Goal: Transaction & Acquisition: Purchase product/service

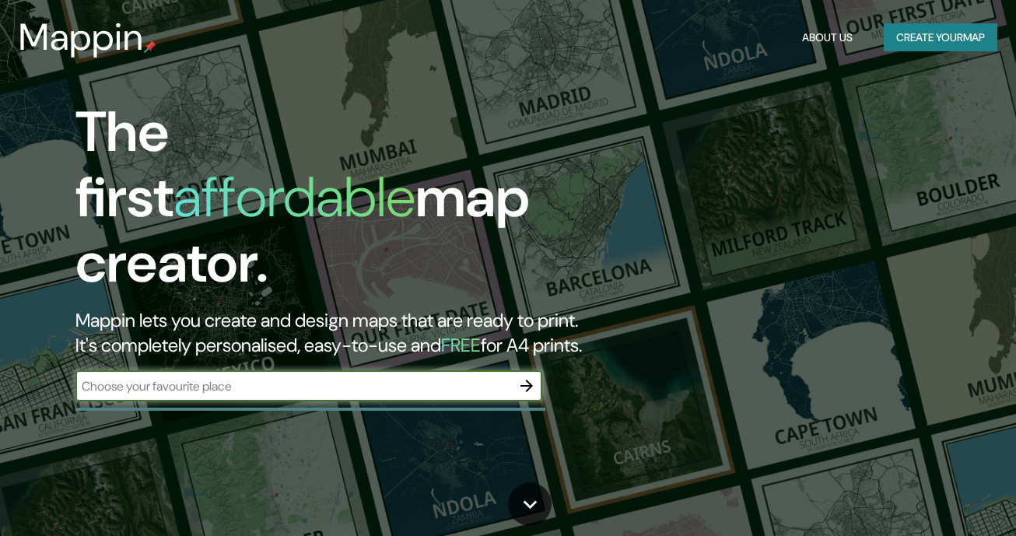
click at [269, 370] on div "​" at bounding box center [308, 385] width 467 height 31
type input "cordoba"
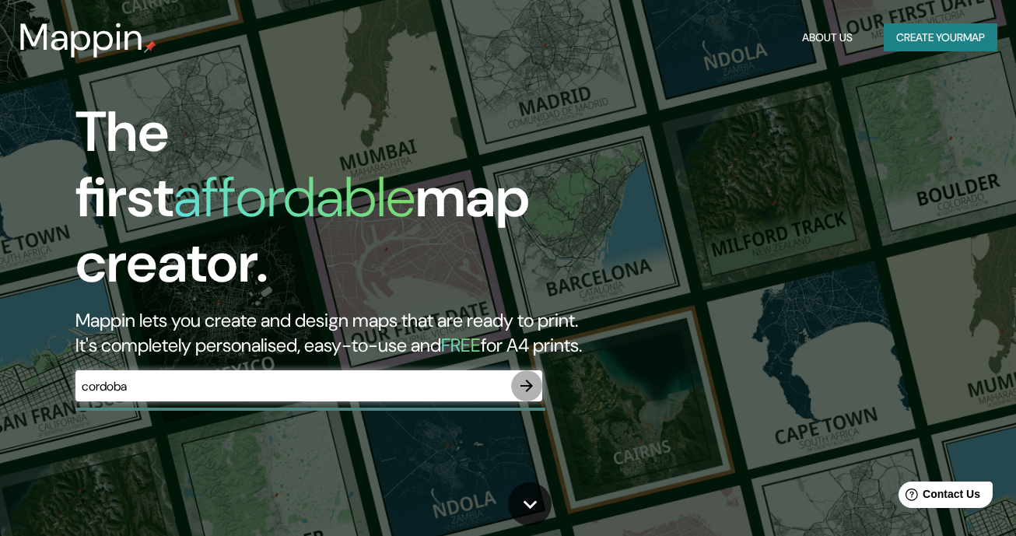
click at [518, 377] on icon "button" at bounding box center [526, 386] width 19 height 19
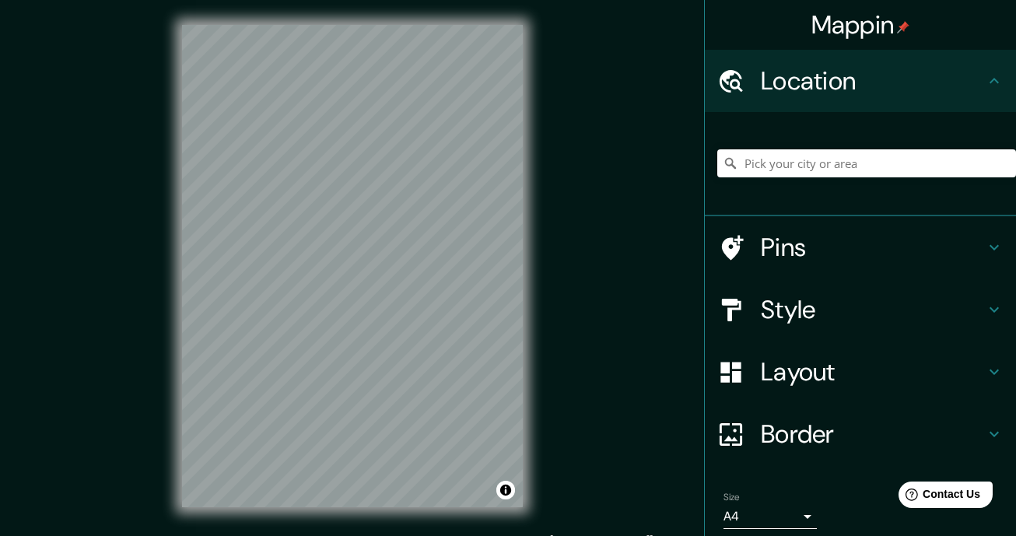
click at [992, 244] on icon at bounding box center [994, 247] width 19 height 19
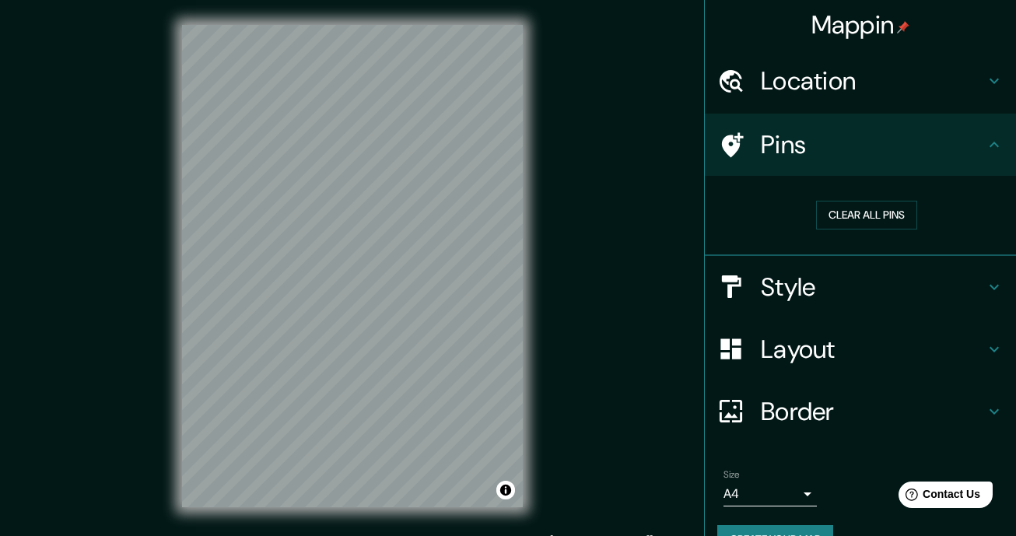
click at [992, 285] on icon at bounding box center [994, 286] width 9 height 5
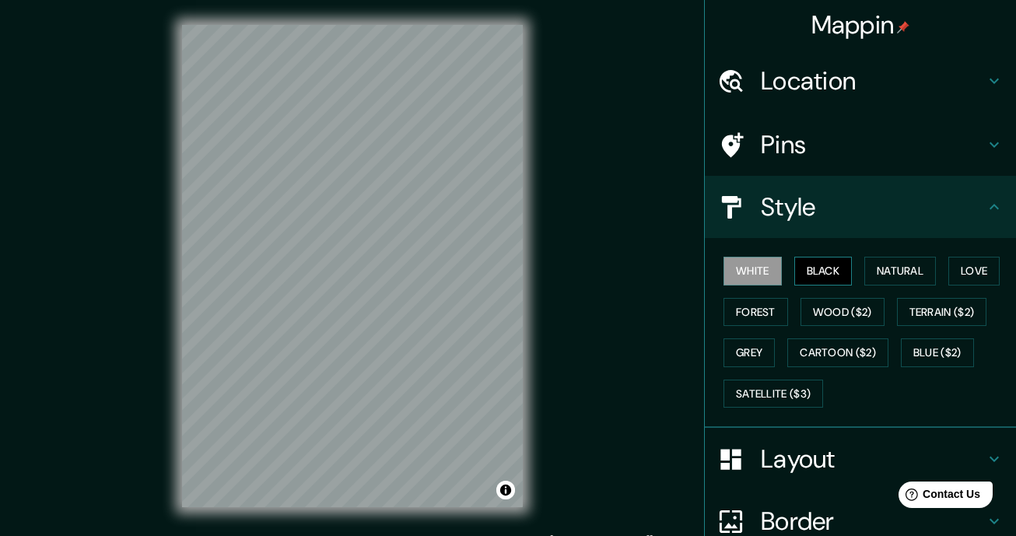
click at [828, 270] on button "Black" at bounding box center [823, 271] width 58 height 29
click at [861, 267] on div "White Black Natural Love Forest Wood ($2) Terrain ($2) Grey Cartoon ($2) Blue (…" at bounding box center [866, 332] width 299 height 163
click at [893, 275] on button "Natural" at bounding box center [901, 271] width 72 height 29
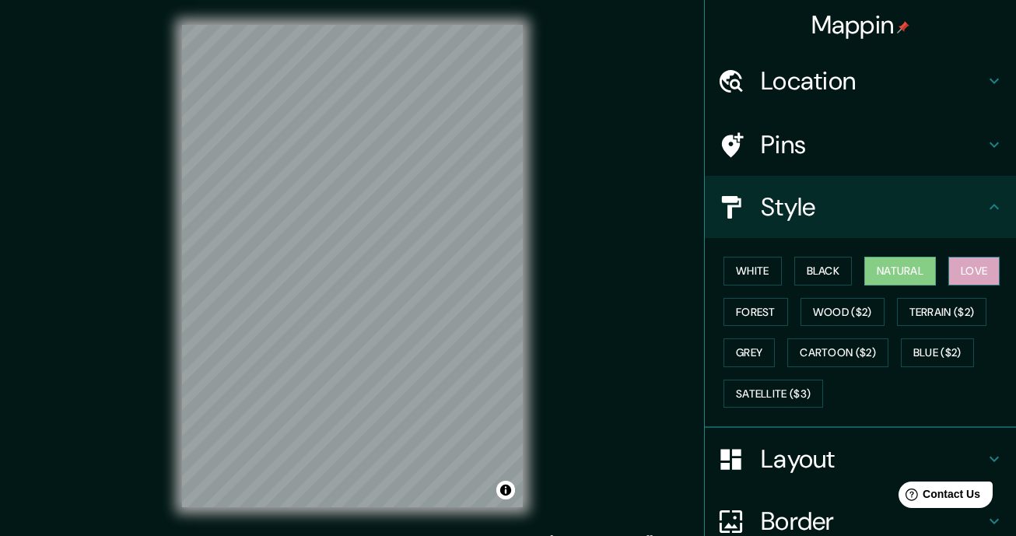
click at [983, 268] on button "Love" at bounding box center [974, 271] width 51 height 29
click at [774, 307] on button "Forest" at bounding box center [756, 312] width 65 height 29
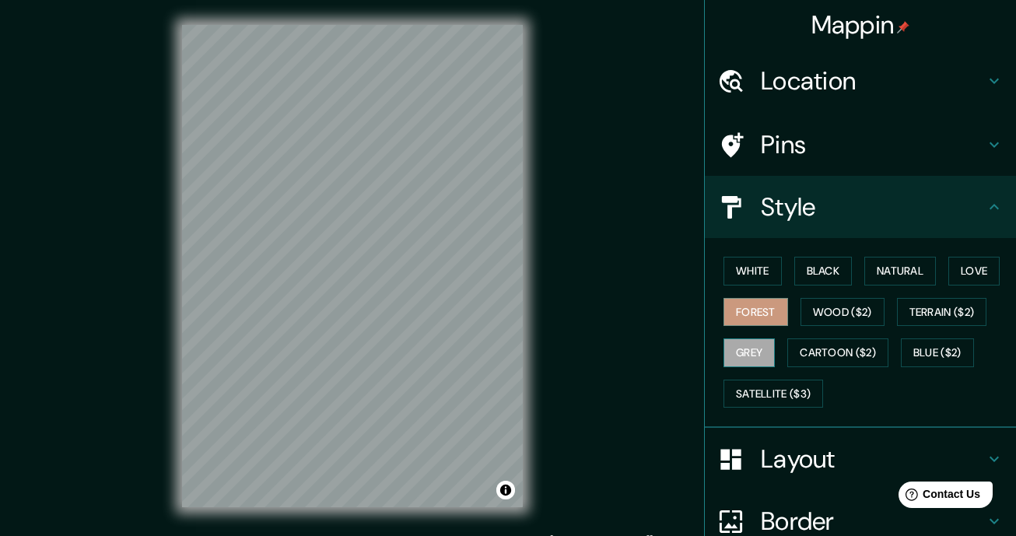
click at [757, 356] on button "Grey" at bounding box center [749, 352] width 51 height 29
click at [744, 267] on button "White" at bounding box center [753, 271] width 58 height 29
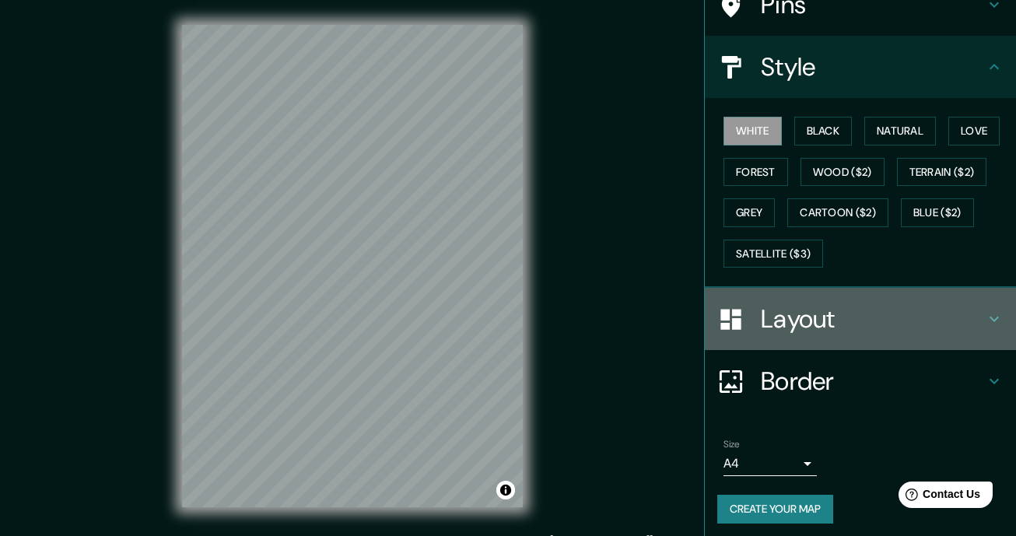
click at [994, 317] on icon at bounding box center [994, 319] width 9 height 5
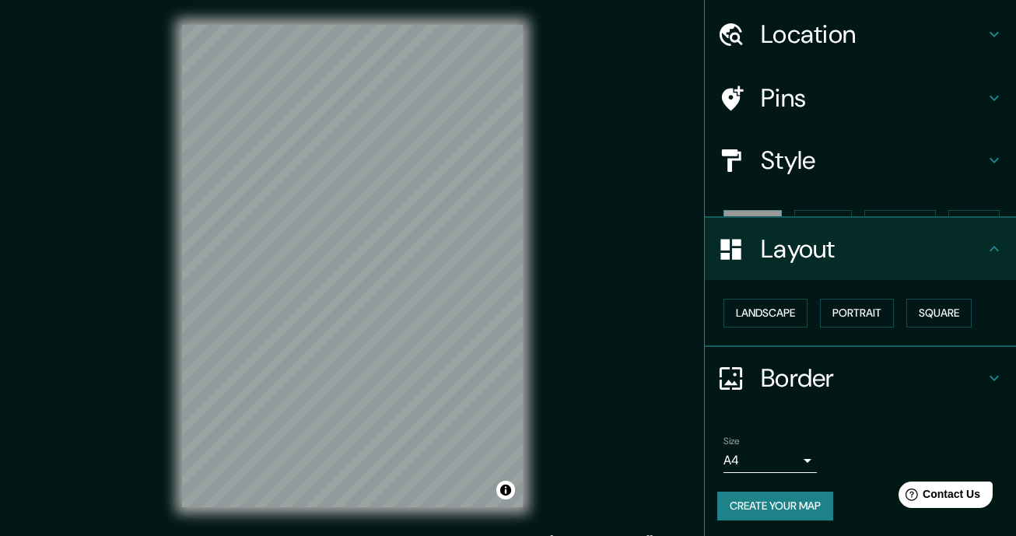
scroll to position [19, 0]
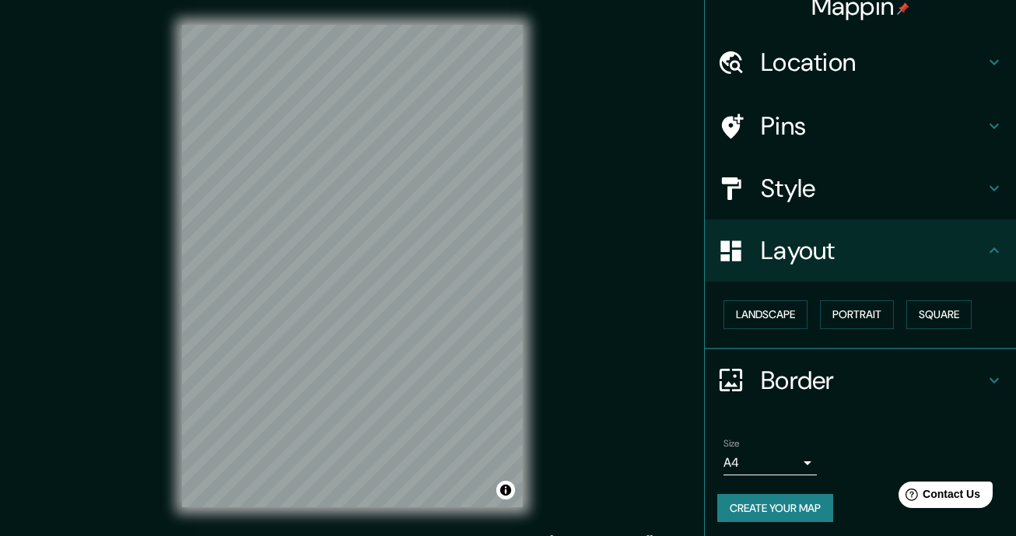
click at [812, 314] on div "Landscape [GEOGRAPHIC_DATA]" at bounding box center [866, 314] width 299 height 41
click at [786, 314] on button "Landscape" at bounding box center [766, 314] width 84 height 29
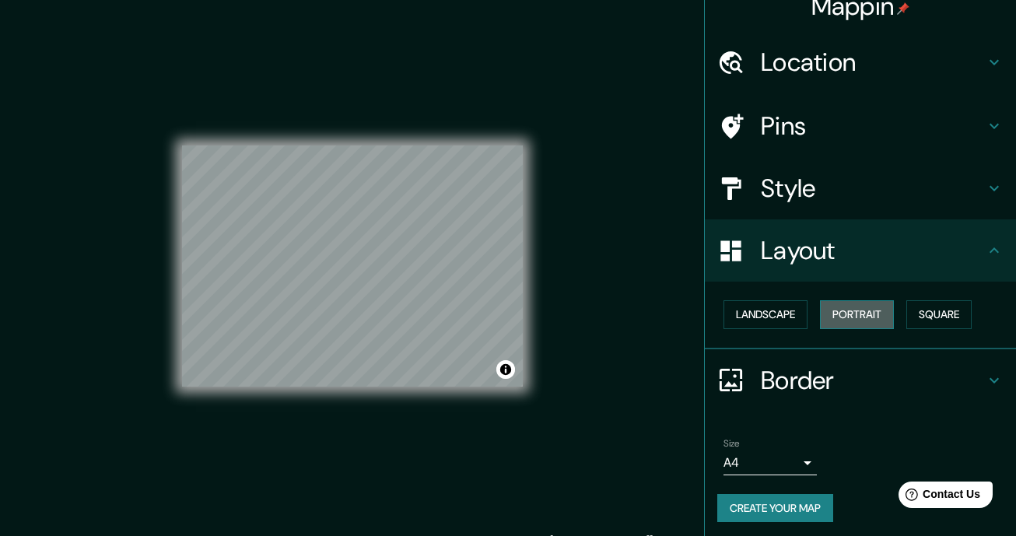
click at [847, 311] on button "Portrait" at bounding box center [857, 314] width 74 height 29
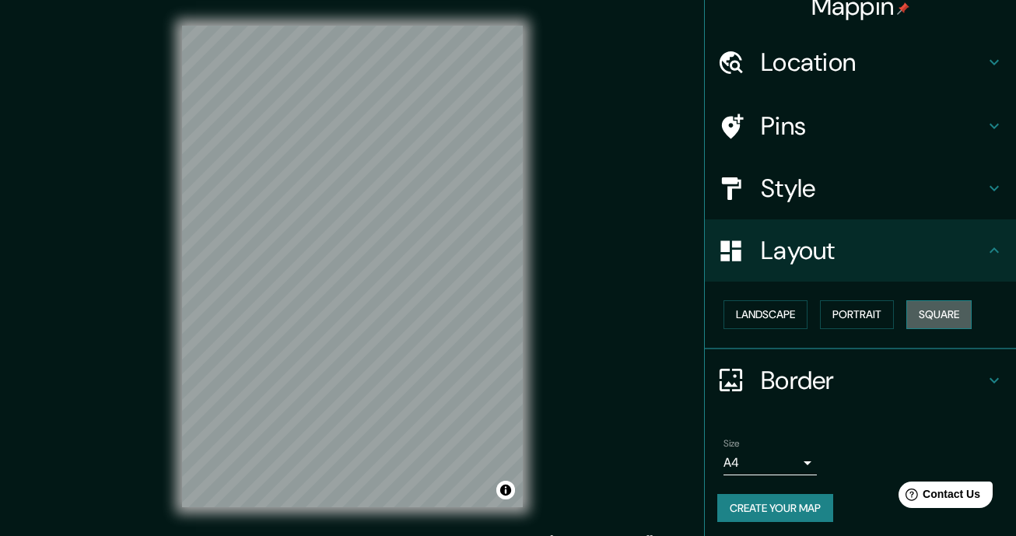
click at [926, 316] on button "Square" at bounding box center [939, 314] width 65 height 29
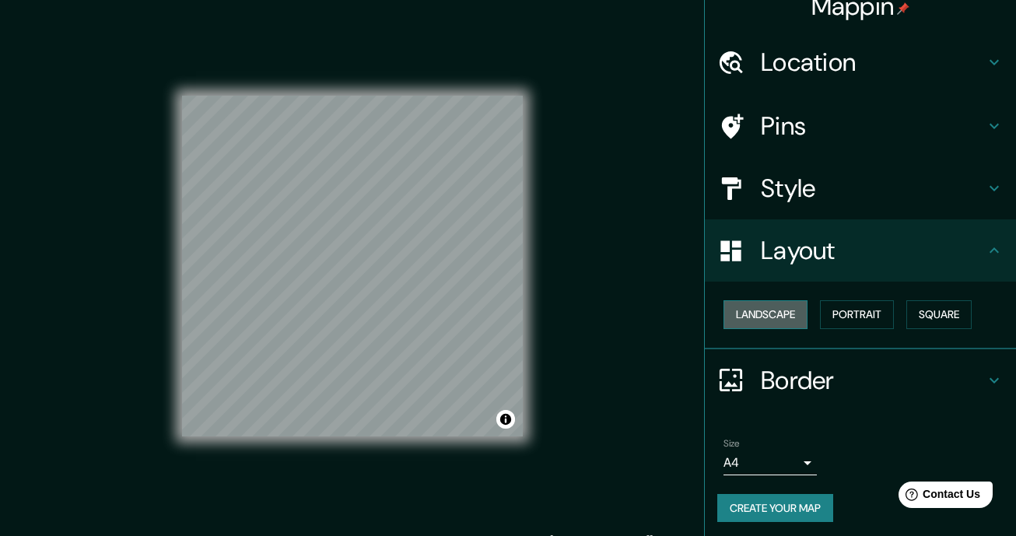
click at [771, 310] on button "Landscape" at bounding box center [766, 314] width 84 height 29
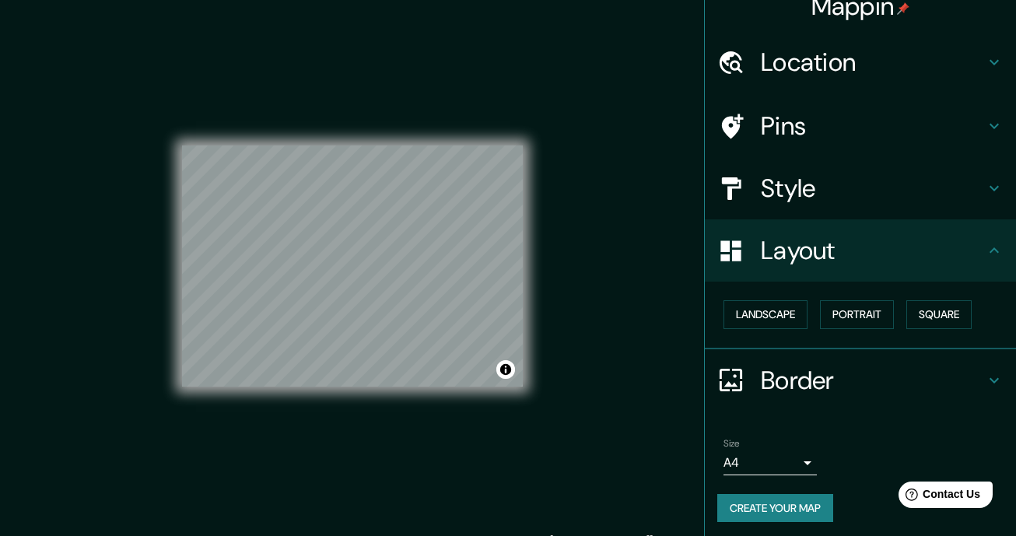
click at [840, 398] on div "Border" at bounding box center [860, 380] width 311 height 62
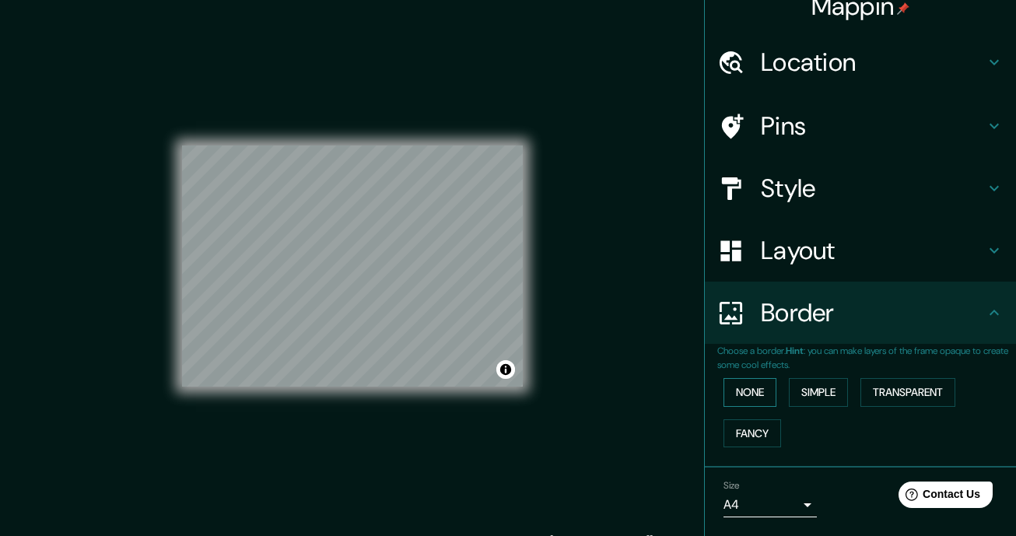
click at [760, 388] on button "None" at bounding box center [750, 392] width 53 height 29
click at [815, 381] on button "Simple" at bounding box center [818, 392] width 59 height 29
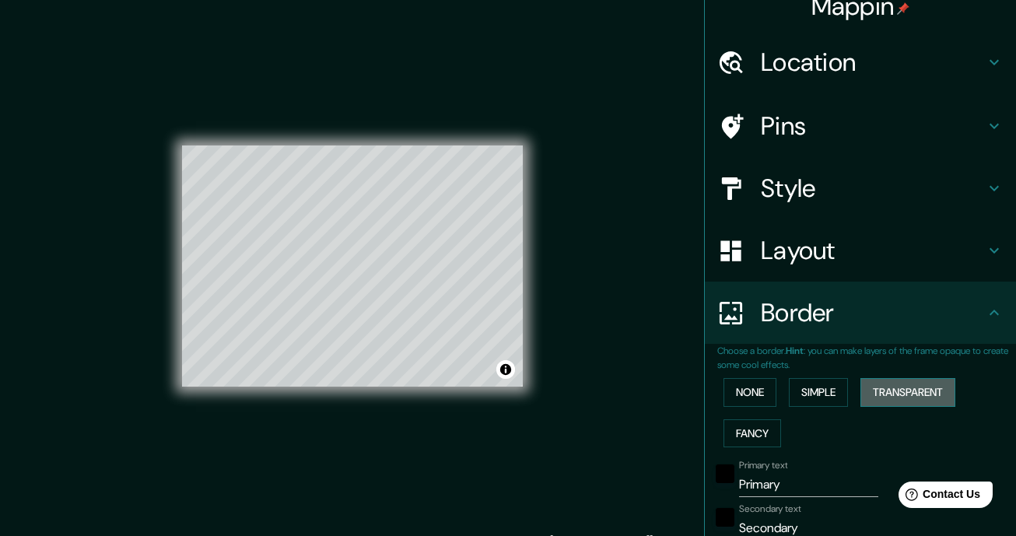
click at [926, 389] on button "Transparent" at bounding box center [908, 392] width 95 height 29
click at [765, 428] on button "Fancy" at bounding box center [753, 433] width 58 height 29
click at [756, 386] on button "None" at bounding box center [750, 392] width 53 height 29
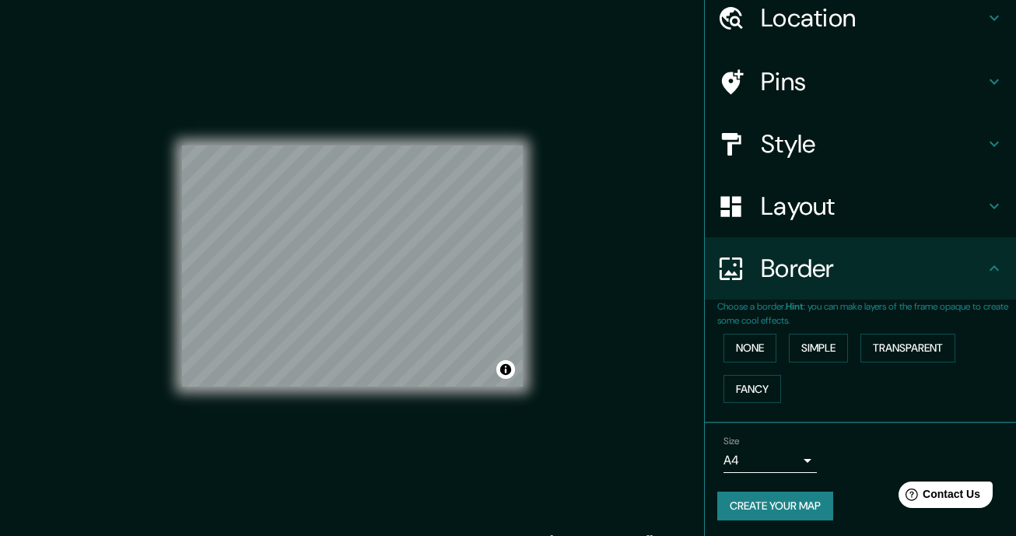
scroll to position [61, 0]
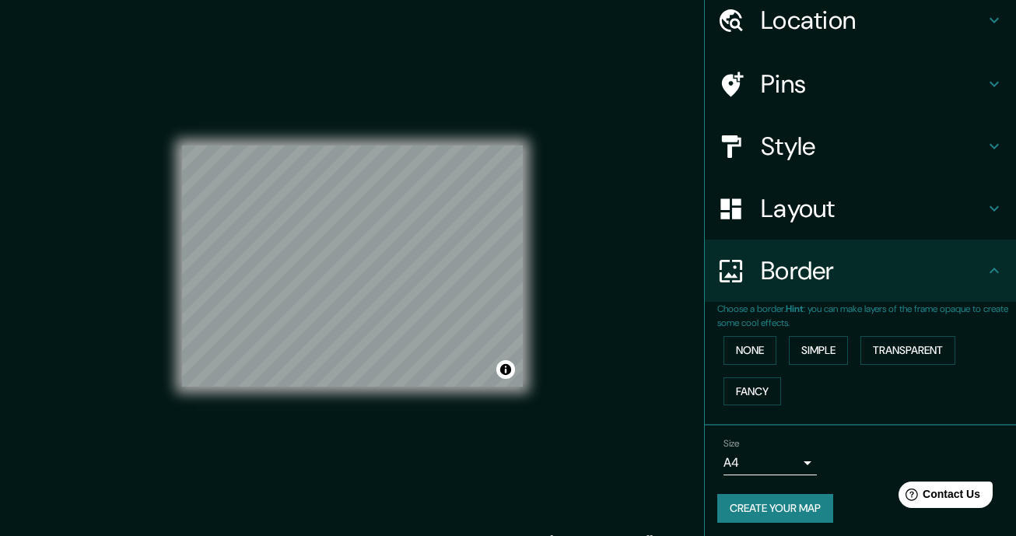
click at [807, 494] on button "Create your map" at bounding box center [775, 508] width 116 height 29
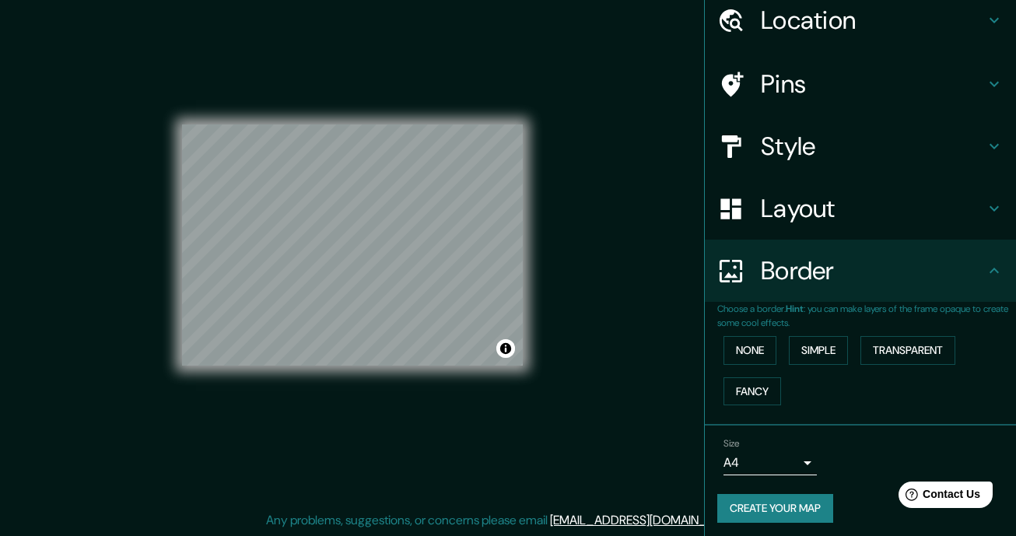
scroll to position [21, 0]
click at [798, 498] on button "Create your map" at bounding box center [775, 508] width 116 height 29
click at [507, 351] on button "Toggle attribution" at bounding box center [505, 348] width 19 height 19
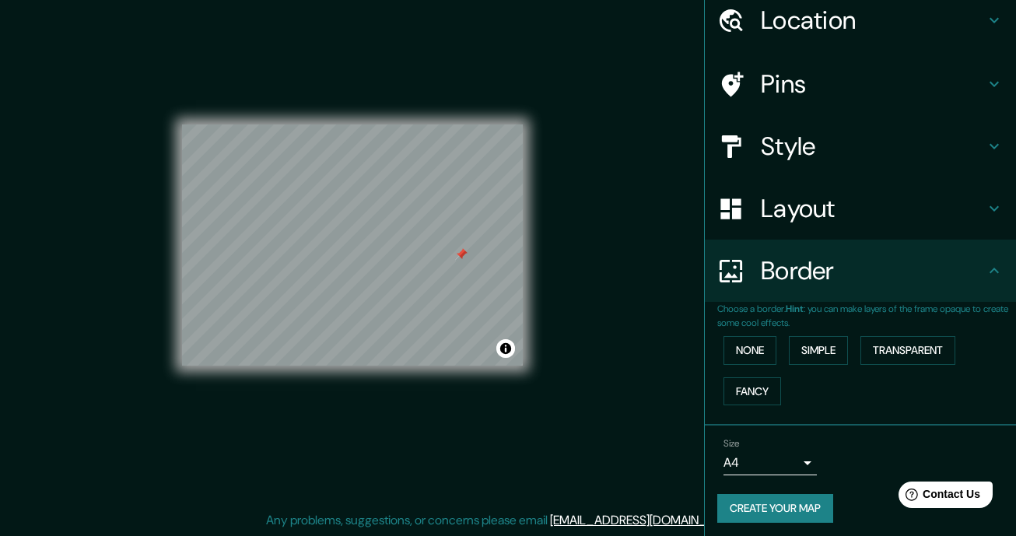
click at [460, 258] on div at bounding box center [461, 254] width 12 height 12
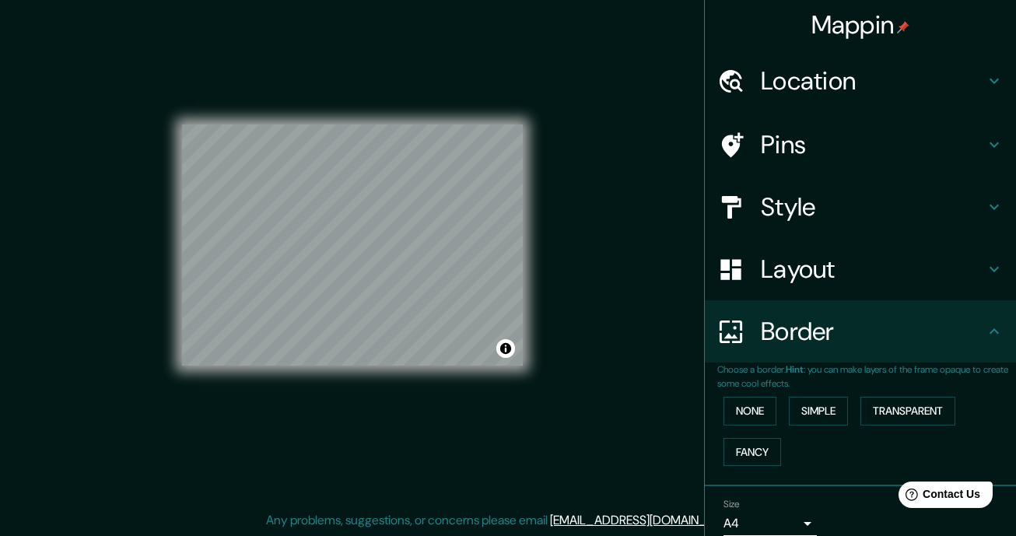
scroll to position [0, 0]
click at [958, 83] on h4 "Location" at bounding box center [873, 80] width 224 height 31
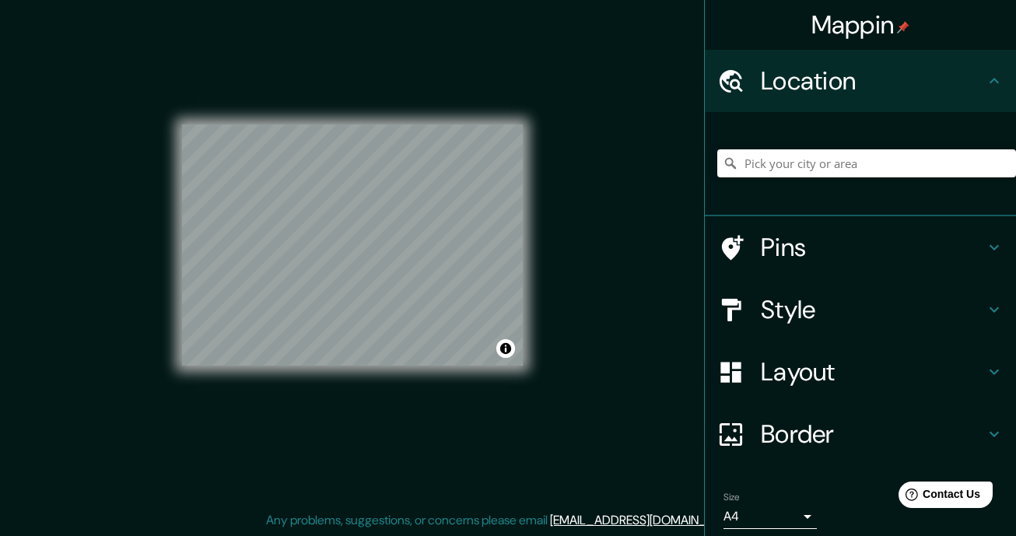
click at [958, 79] on h4 "Location" at bounding box center [873, 80] width 224 height 31
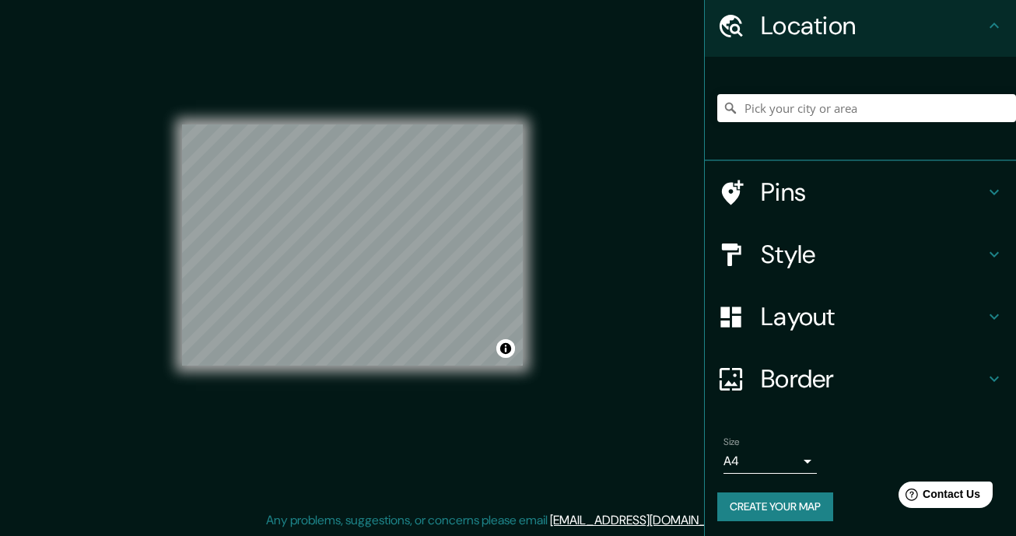
scroll to position [54, 0]
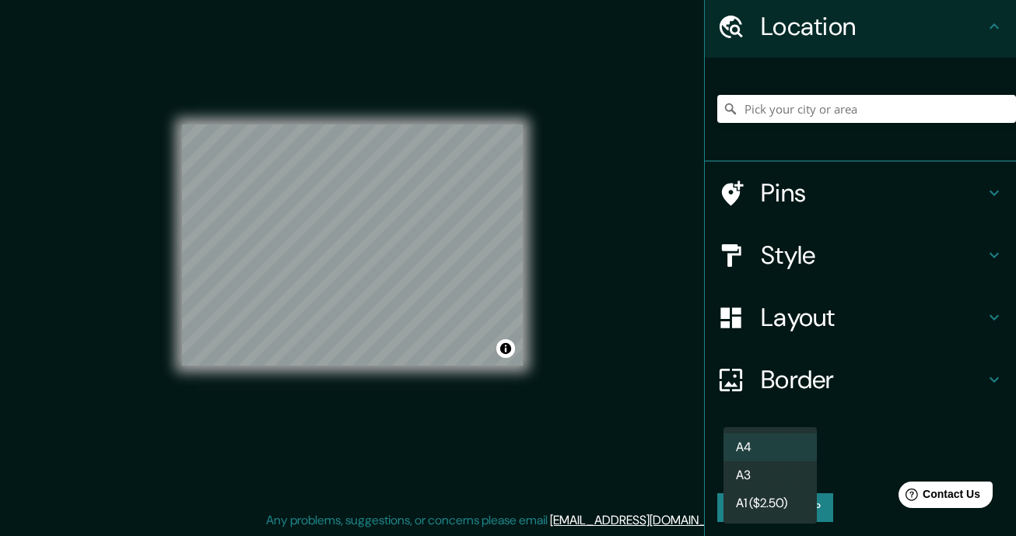
click at [807, 463] on body "Mappin Location Pins Style Layout Border Choose a border. Hint : you can make l…" at bounding box center [508, 247] width 1016 height 536
click at [780, 447] on li "A4" at bounding box center [770, 447] width 93 height 28
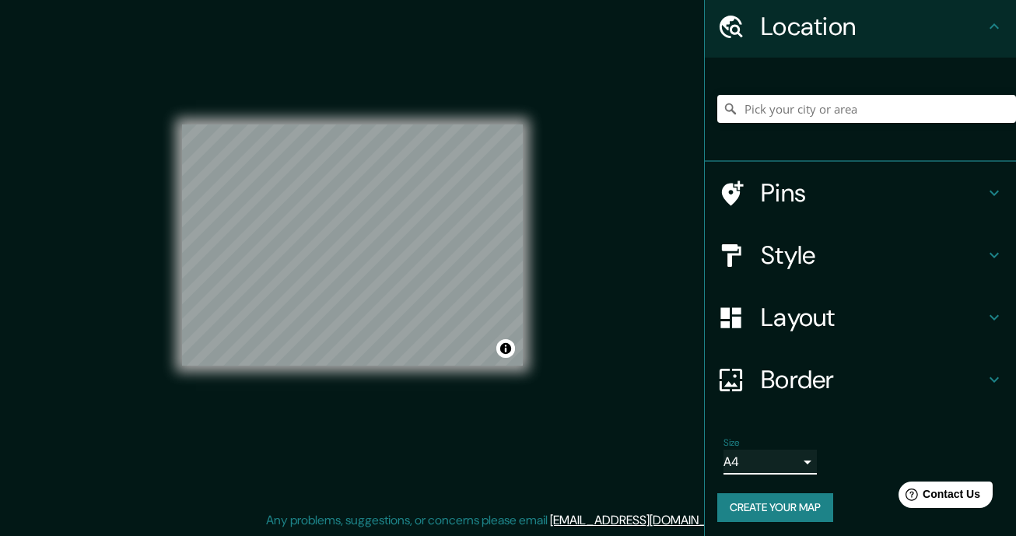
scroll to position [21, 0]
click at [973, 34] on h4 "Location" at bounding box center [873, 26] width 224 height 31
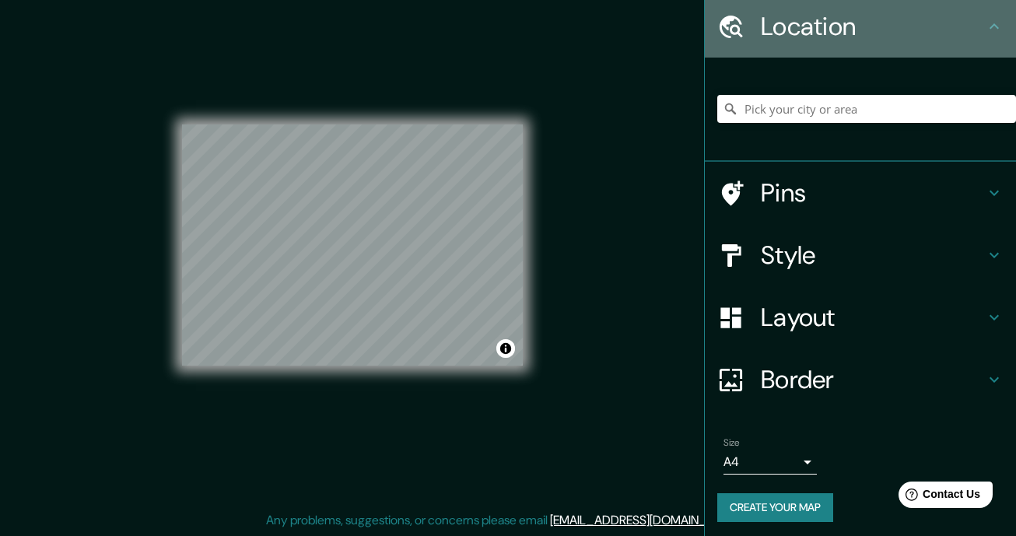
click at [939, 31] on h4 "Location" at bounding box center [873, 26] width 224 height 31
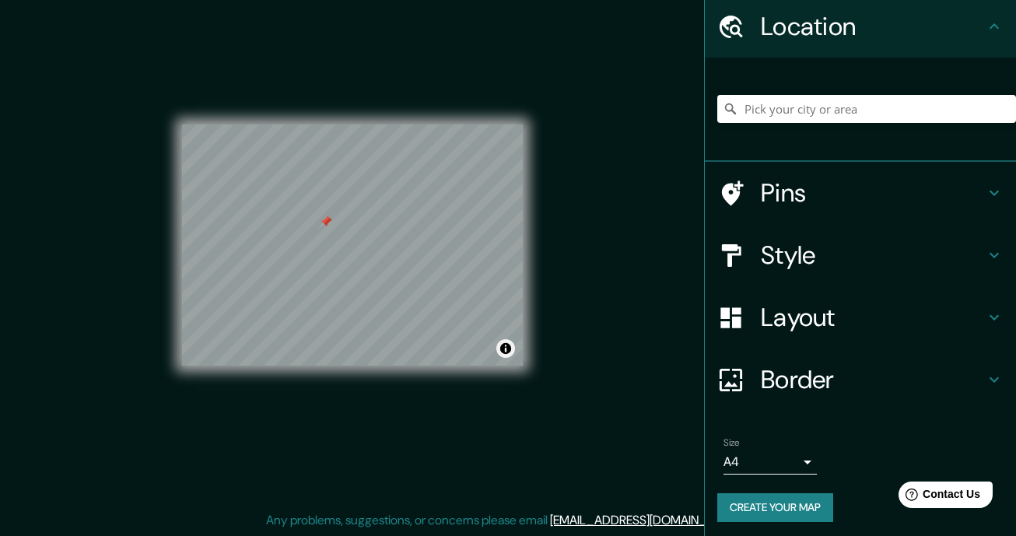
click at [320, 228] on div at bounding box center [326, 222] width 12 height 12
click at [320, 125] on div at bounding box center [352, 125] width 341 height 0
click at [320, 228] on div at bounding box center [326, 222] width 12 height 12
click at [505, 355] on button "Toggle attribution" at bounding box center [505, 348] width 19 height 19
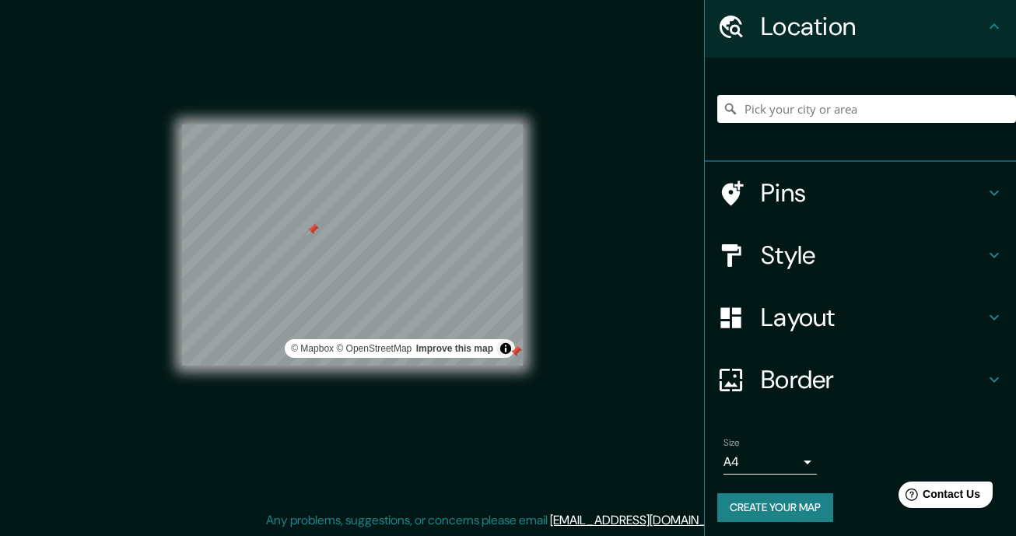
click at [505, 355] on button "Toggle attribution" at bounding box center [505, 348] width 19 height 19
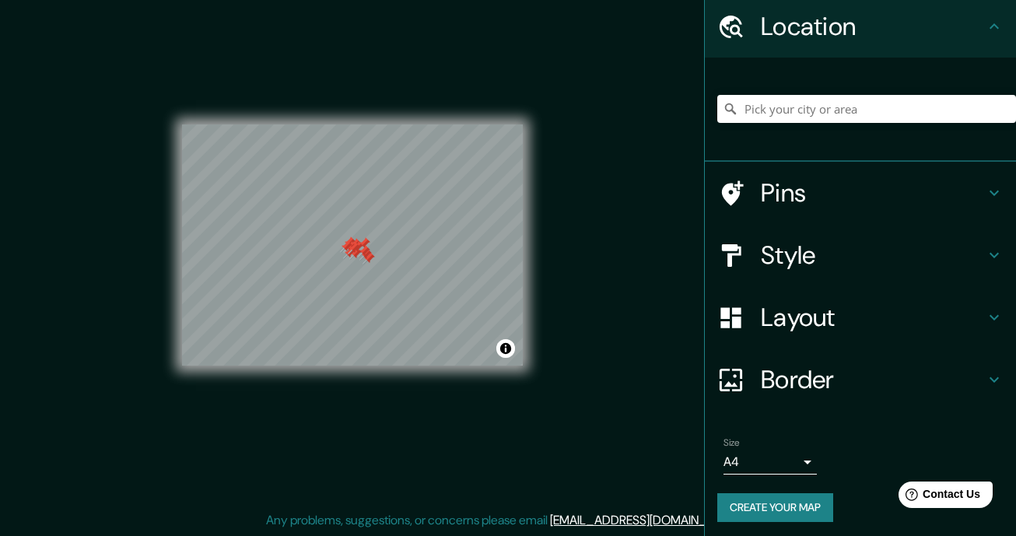
click at [343, 244] on div at bounding box center [346, 246] width 12 height 12
click at [350, 244] on div at bounding box center [354, 248] width 12 height 12
click at [350, 244] on div at bounding box center [350, 247] width 12 height 12
click at [353, 244] on div at bounding box center [357, 247] width 12 height 12
click at [353, 245] on div at bounding box center [349, 243] width 12 height 12
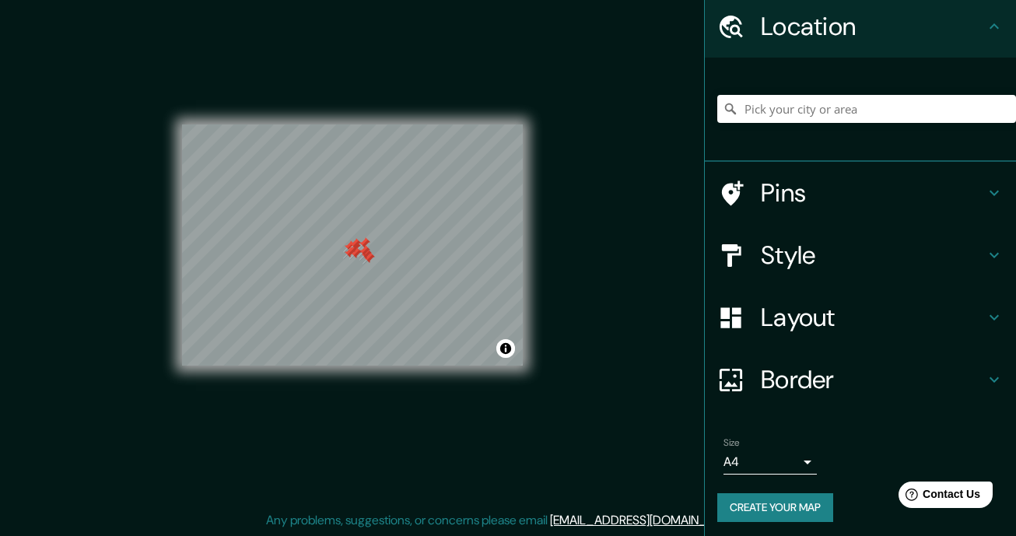
click at [353, 245] on div at bounding box center [355, 244] width 12 height 12
click at [353, 245] on div at bounding box center [355, 247] width 12 height 12
click at [353, 246] on div at bounding box center [349, 246] width 12 height 12
click at [352, 253] on div at bounding box center [349, 253] width 12 height 12
click at [351, 254] on div at bounding box center [355, 253] width 12 height 12
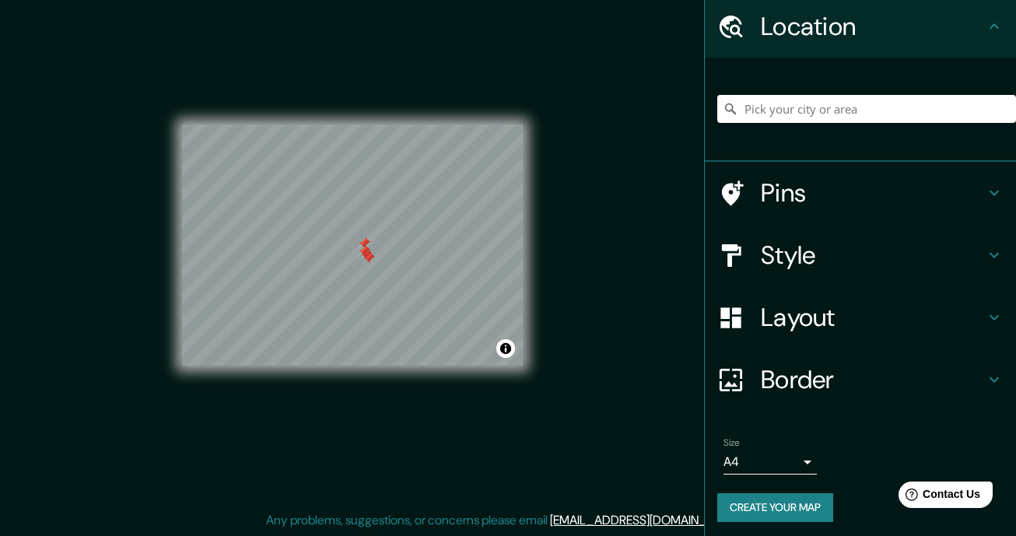
click at [367, 253] on div at bounding box center [364, 251] width 12 height 12
click at [367, 253] on div at bounding box center [366, 254] width 12 height 12
click at [367, 253] on div at bounding box center [369, 258] width 12 height 12
click at [367, 244] on div at bounding box center [364, 243] width 12 height 12
click at [376, 246] on div at bounding box center [374, 249] width 12 height 12
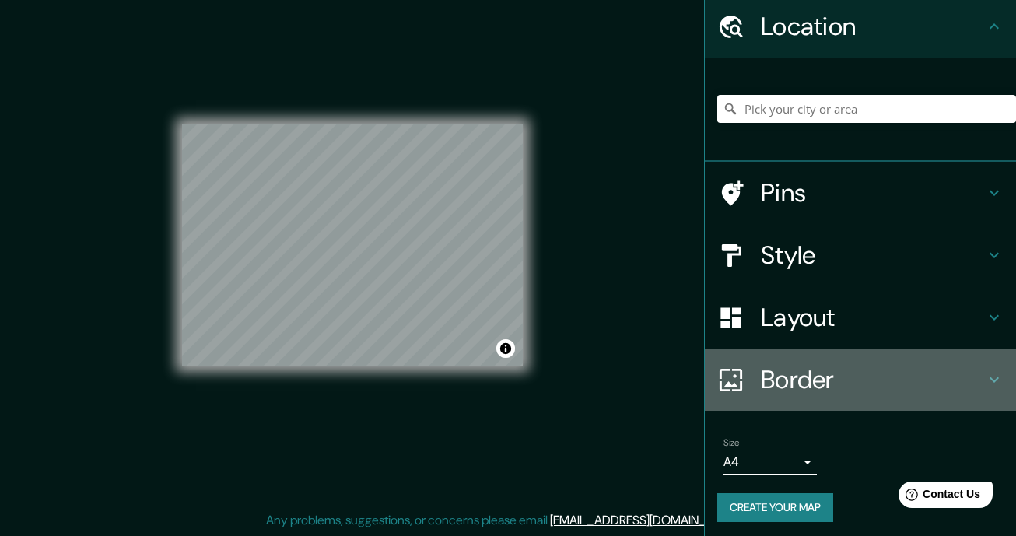
click at [829, 394] on div "Border" at bounding box center [860, 380] width 311 height 62
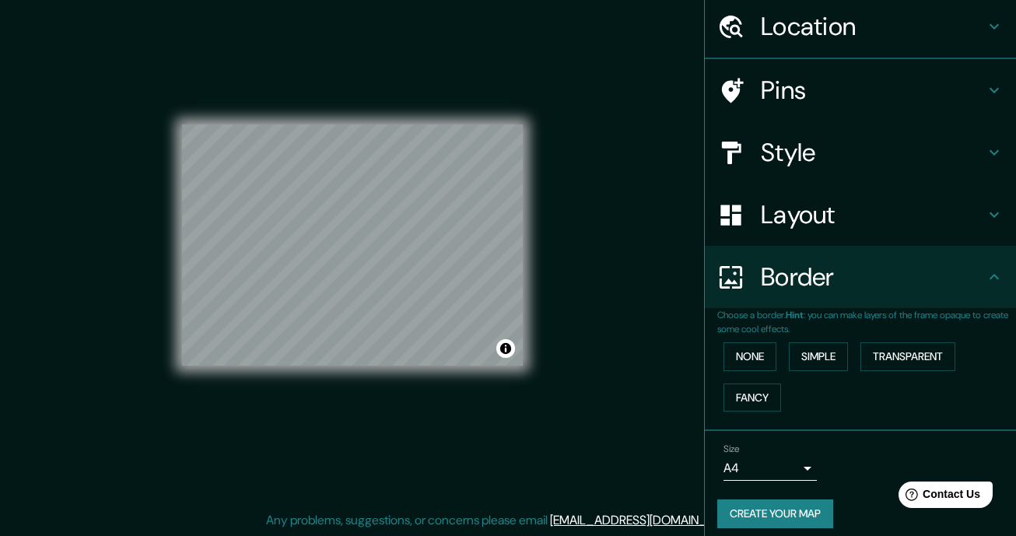
scroll to position [30, 0]
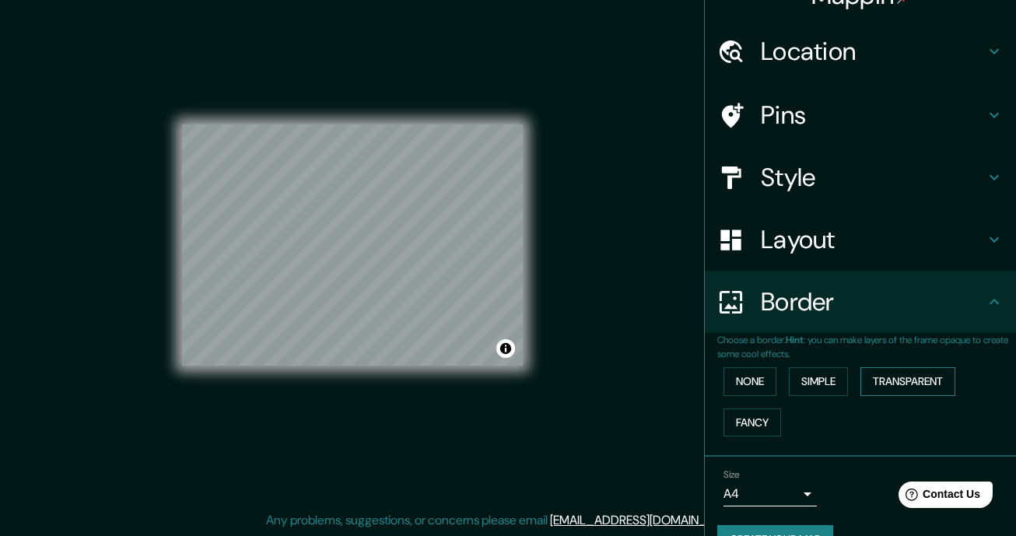
click at [890, 381] on button "Transparent" at bounding box center [908, 381] width 95 height 29
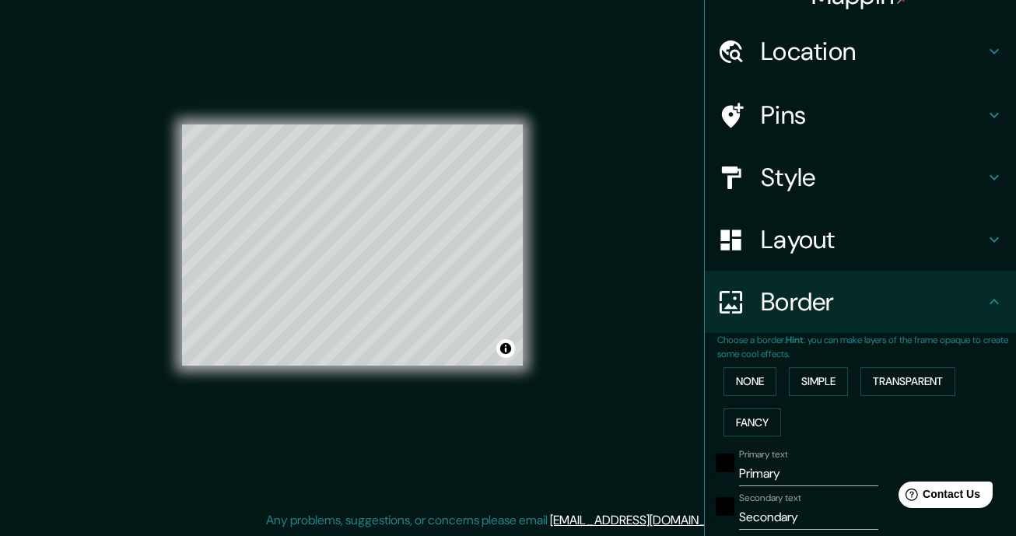
click at [861, 382] on div "None Simple Transparent Fancy" at bounding box center [866, 402] width 299 height 82
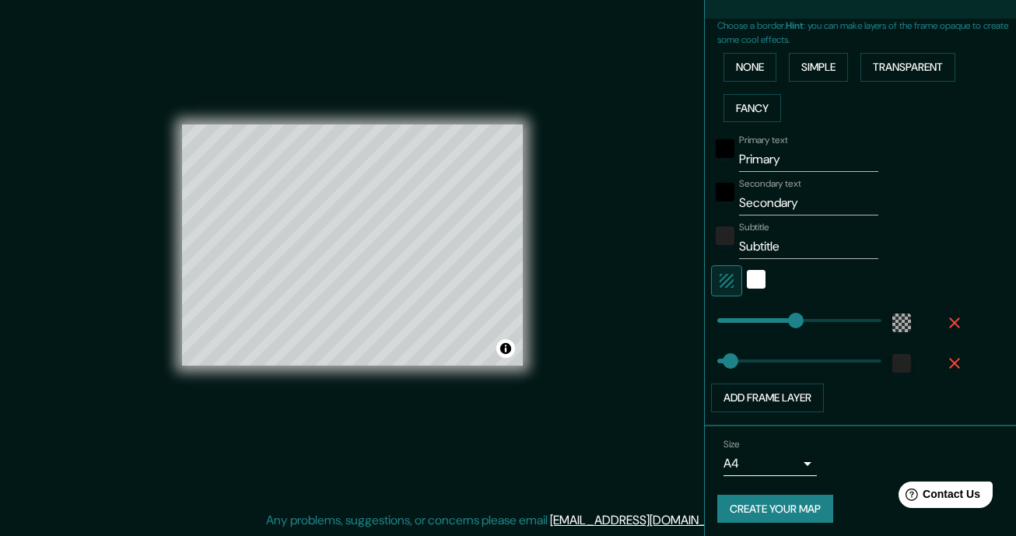
scroll to position [21, 0]
click at [775, 385] on button "Add frame layer" at bounding box center [767, 398] width 113 height 29
type input "210"
type input "35"
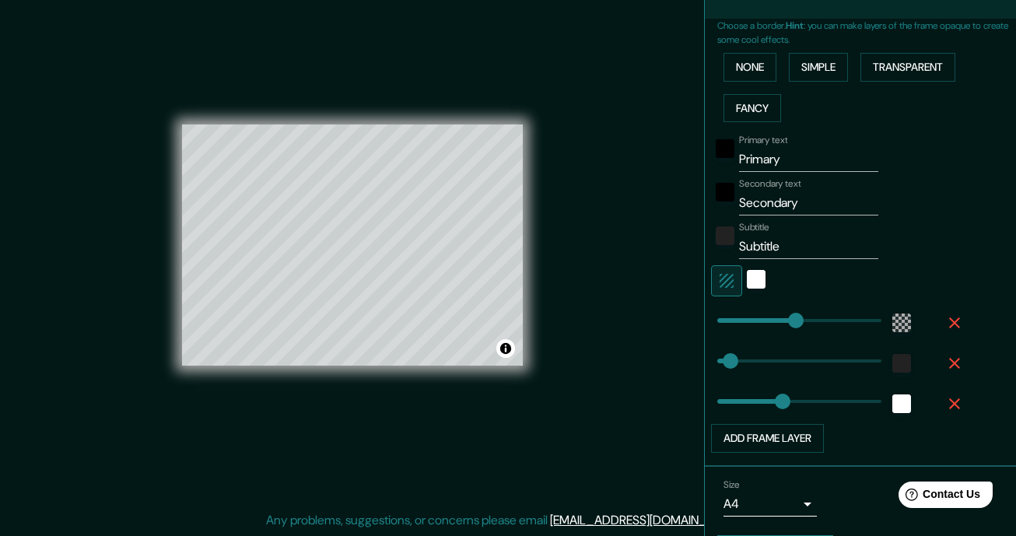
type input "133"
type input "210"
type input "35"
type input "0"
drag, startPoint x: 767, startPoint y: 395, endPoint x: 717, endPoint y: 395, distance: 49.8
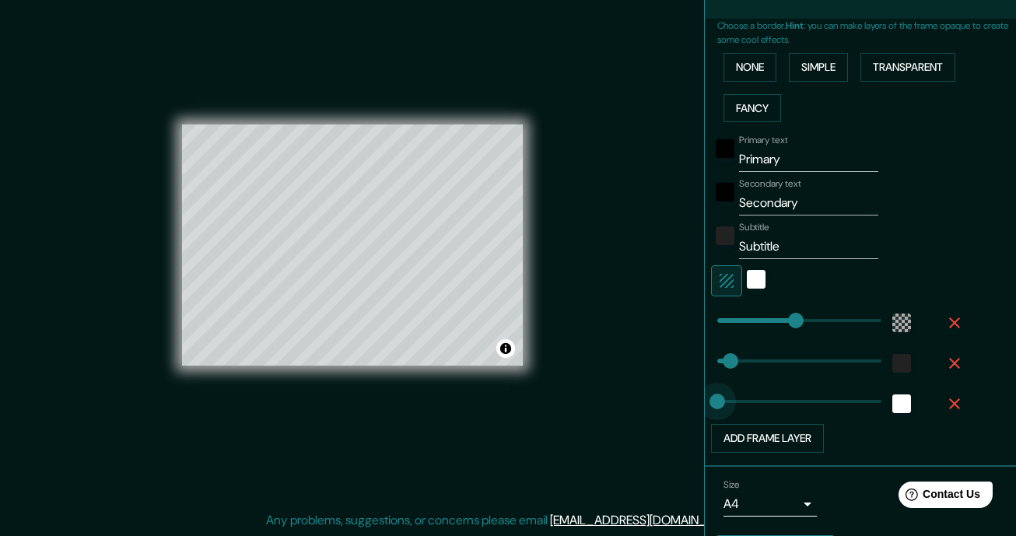
type input "210"
type input "0"
drag, startPoint x: 767, startPoint y: 347, endPoint x: 633, endPoint y: 352, distance: 134.7
type input "0"
drag, startPoint x: 799, startPoint y: 310, endPoint x: 655, endPoint y: 309, distance: 144.0
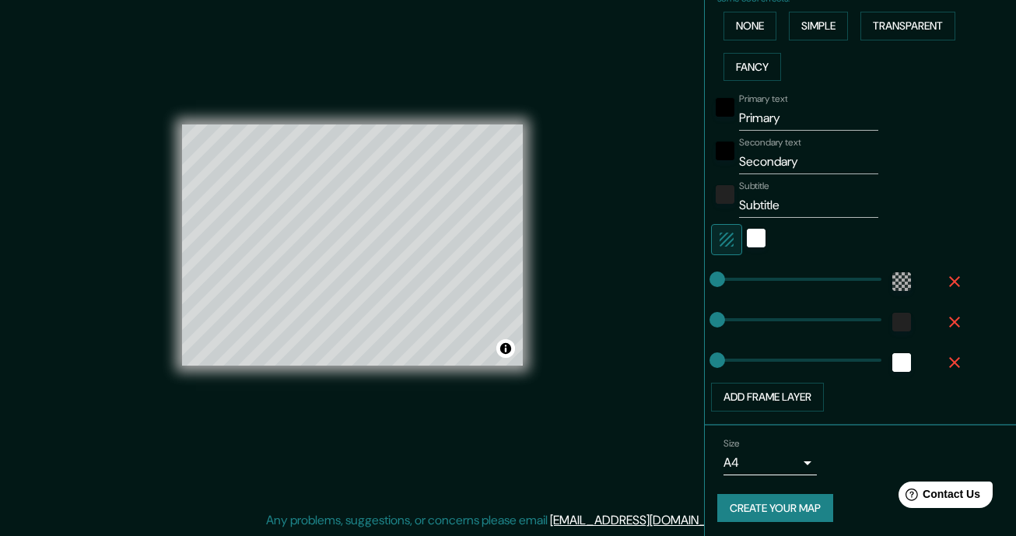
scroll to position [384, 0]
drag, startPoint x: 796, startPoint y: 118, endPoint x: 605, endPoint y: 114, distance: 190.7
click at [605, 114] on div "Mappin Location Pins Style Layout Border Choose a border. Hint : you can make l…" at bounding box center [508, 257] width 1016 height 557
type input "CORDOBA"
click at [512, 130] on div "Mappin Location Pins Style Layout Border Choose a border. Hint : you can make l…" at bounding box center [508, 257] width 1016 height 557
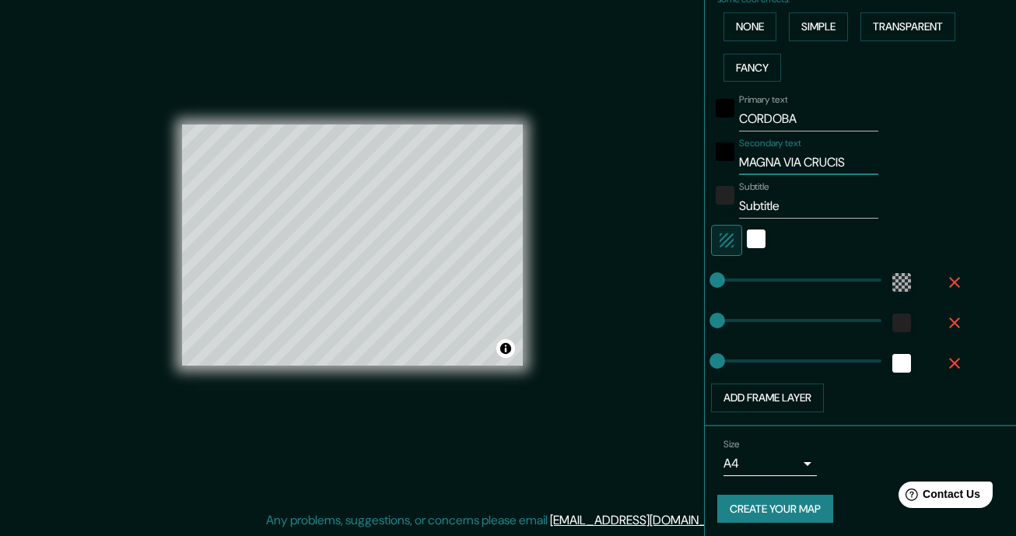
type input "MAGNA VIA CRUCIS"
drag, startPoint x: 786, startPoint y: 200, endPoint x: 650, endPoint y: 200, distance: 136.2
click at [648, 200] on div "Mappin Location Pins Style Layout Border Choose a border. Hint : you can make l…" at bounding box center [508, 257] width 1016 height 557
type input "[DATE]"
click at [781, 505] on button "Create your map" at bounding box center [775, 509] width 116 height 29
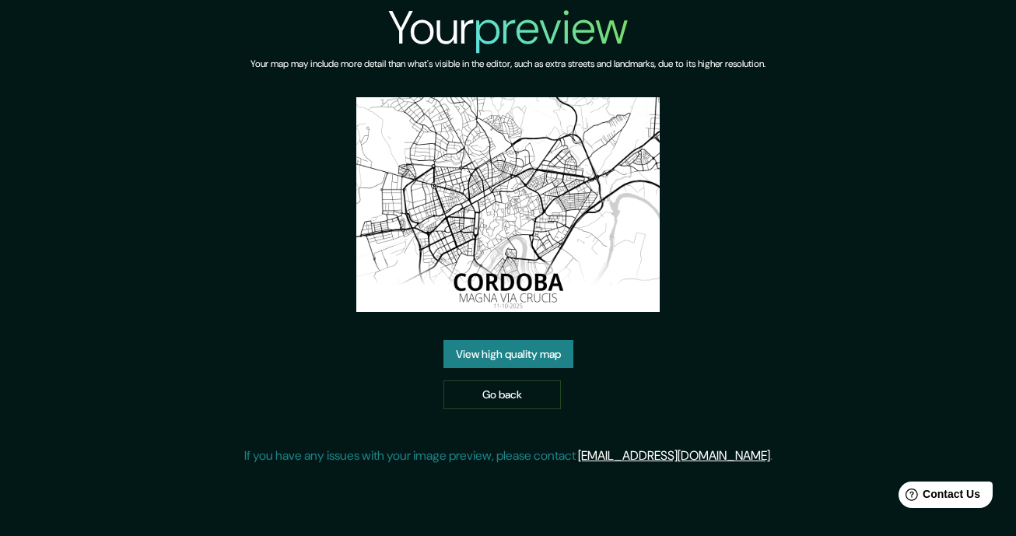
click at [551, 253] on img at bounding box center [507, 204] width 303 height 215
click at [551, 254] on img at bounding box center [507, 204] width 303 height 215
click at [497, 363] on link "View high quality map" at bounding box center [509, 354] width 130 height 29
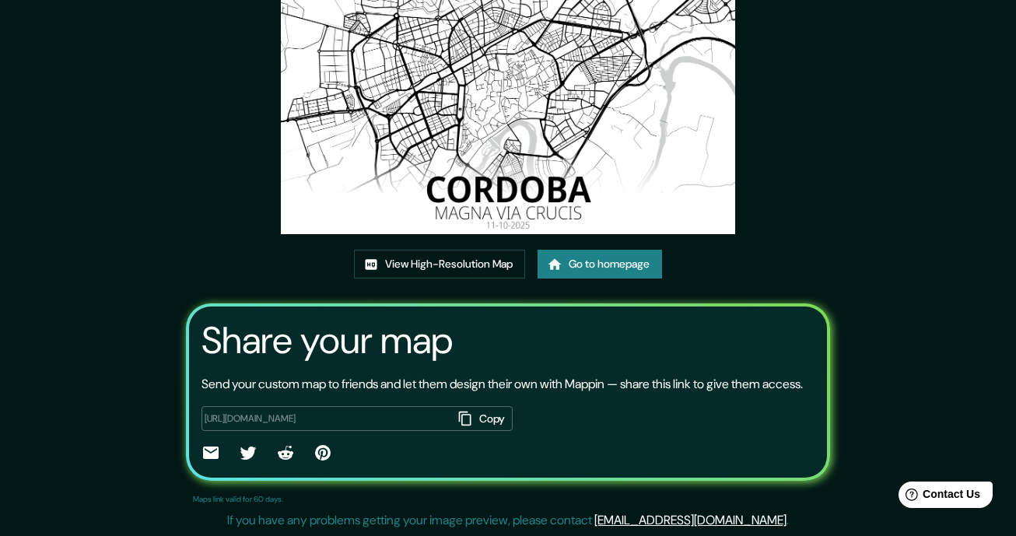
scroll to position [173, 0]
click at [482, 419] on button "Copy" at bounding box center [482, 419] width 61 height 26
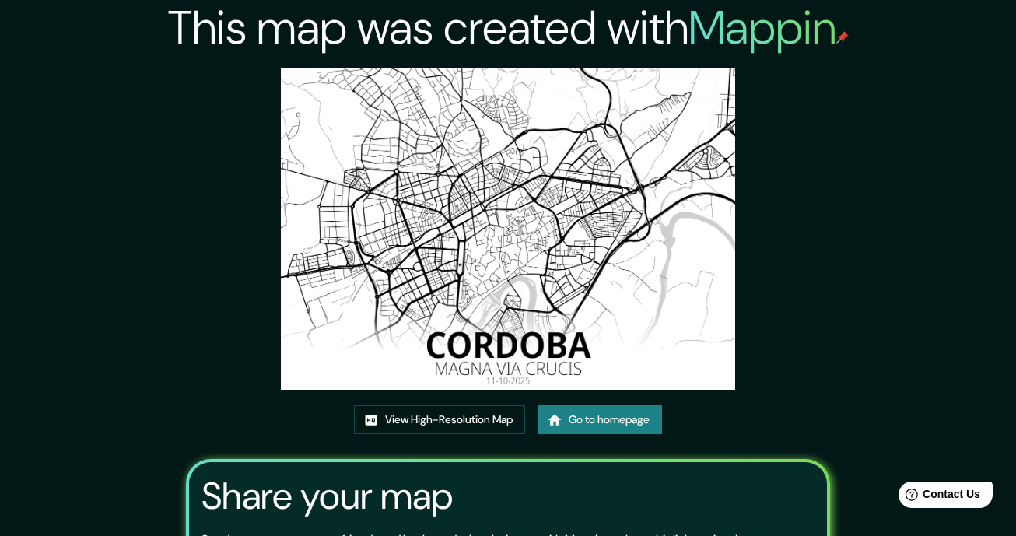
scroll to position [0, 0]
click at [489, 430] on link "View High-Resolution Map" at bounding box center [439, 419] width 171 height 29
